Goal: Browse casually: Explore the website without a specific task or goal

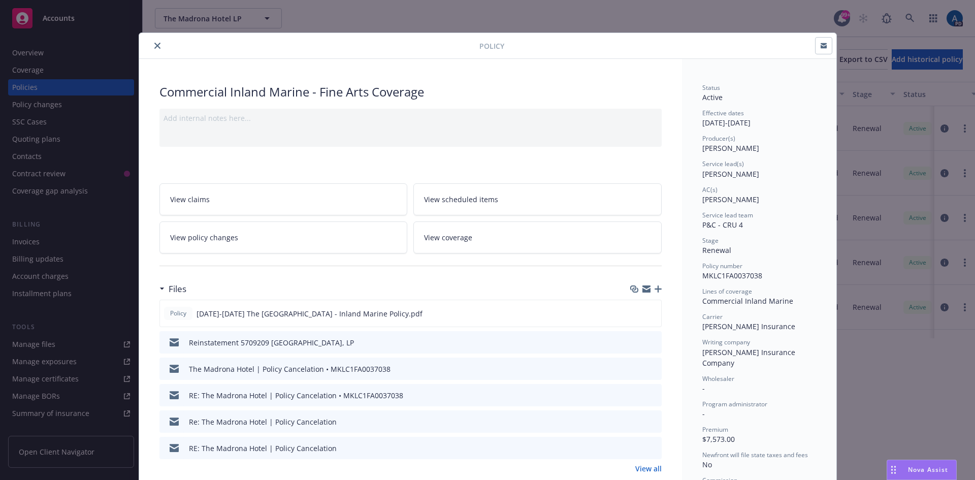
scroll to position [30, 0]
